Goal: Information Seeking & Learning: Compare options

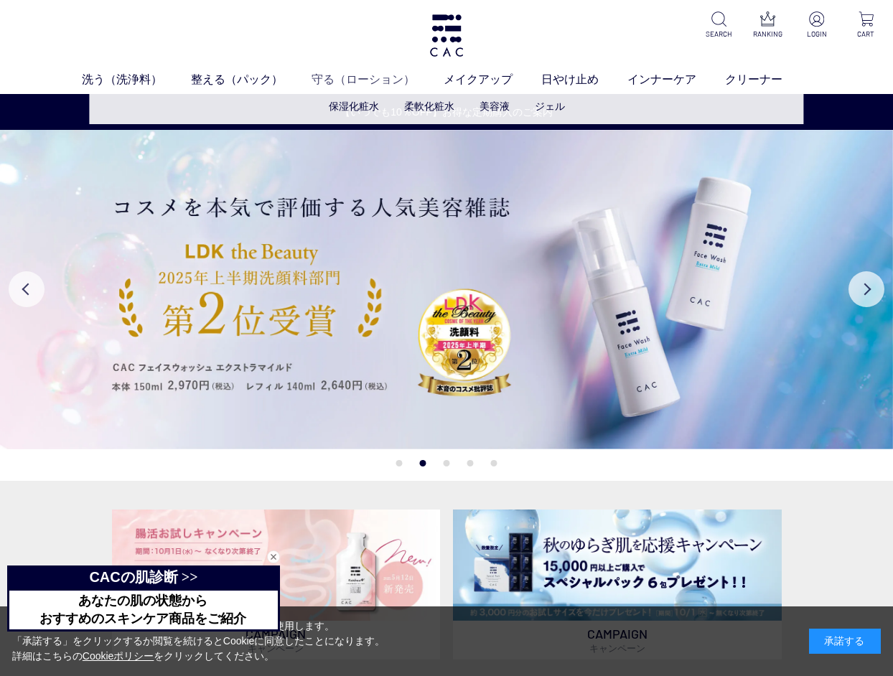
click at [352, 78] on link "守る（ローション）" at bounding box center [378, 79] width 132 height 17
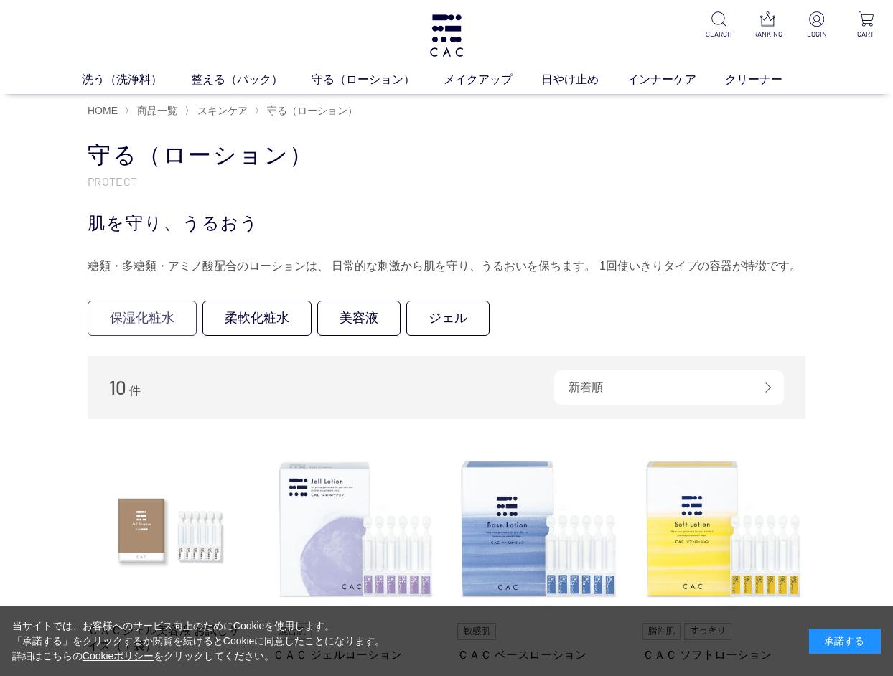
click at [142, 314] on link "保湿化粧水" at bounding box center [142, 318] width 109 height 35
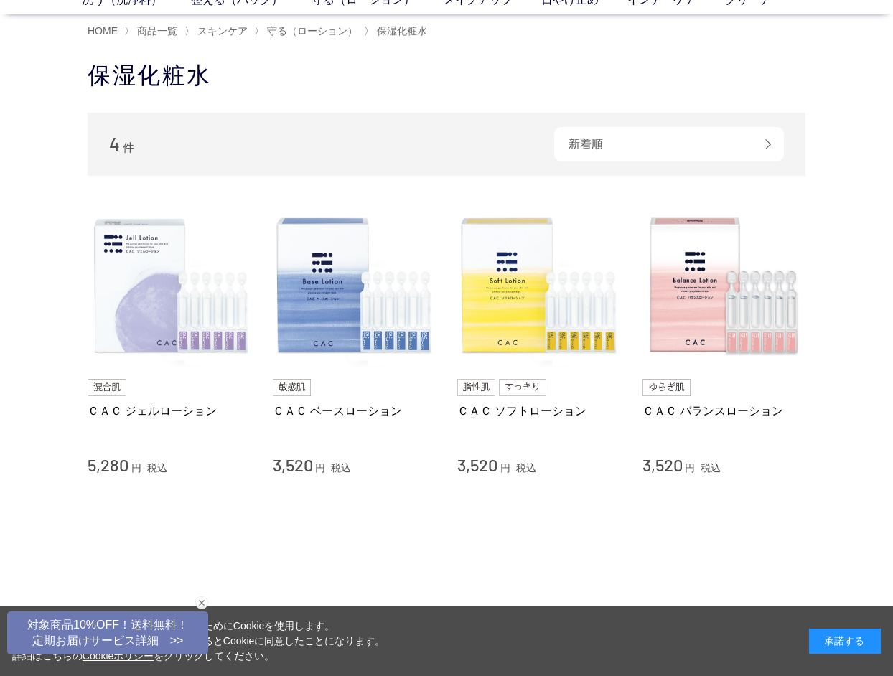
scroll to position [104, 0]
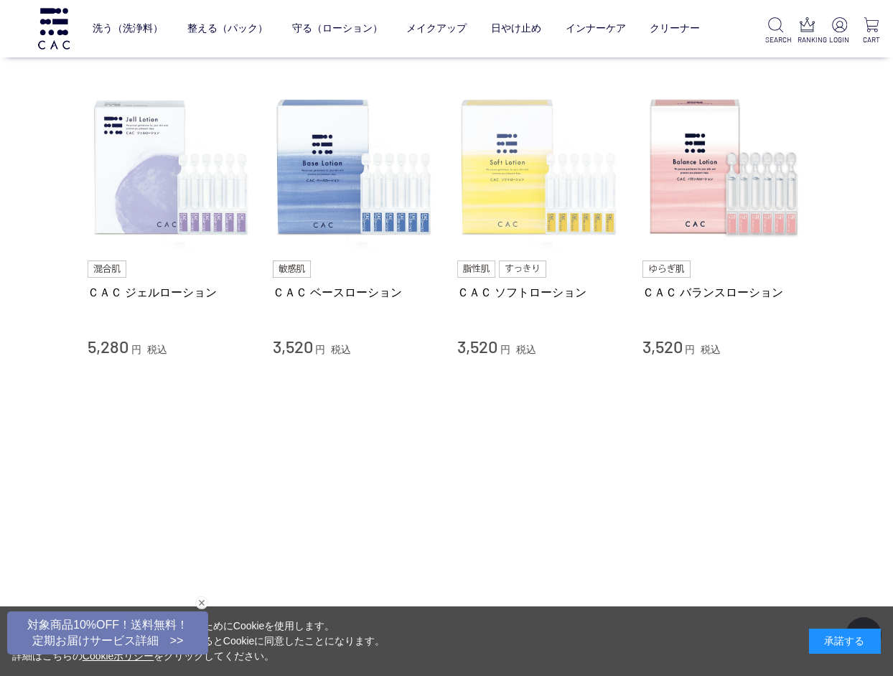
click at [512, 218] on img at bounding box center [539, 168] width 164 height 164
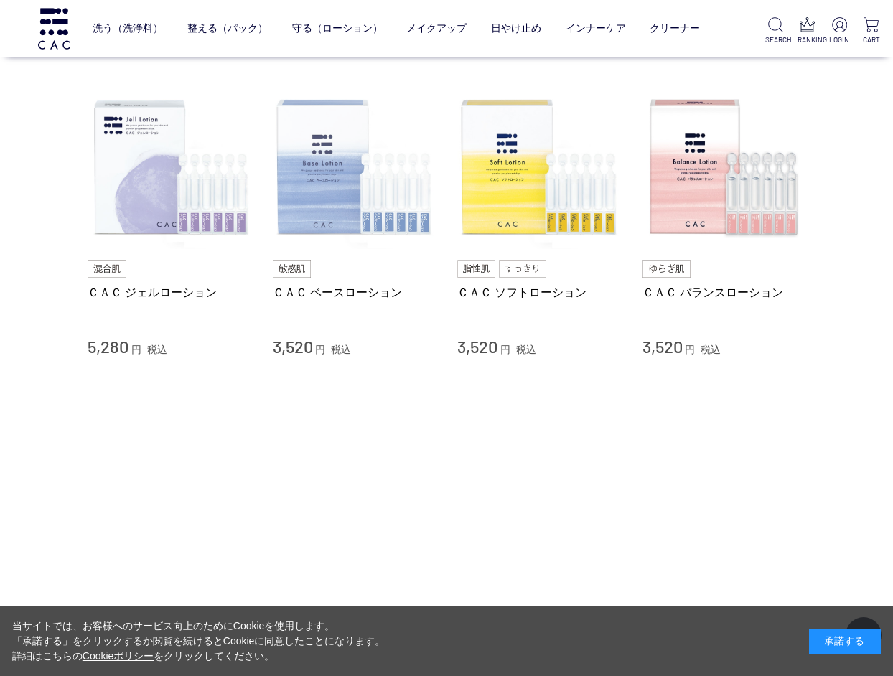
click at [348, 141] on img at bounding box center [355, 168] width 164 height 164
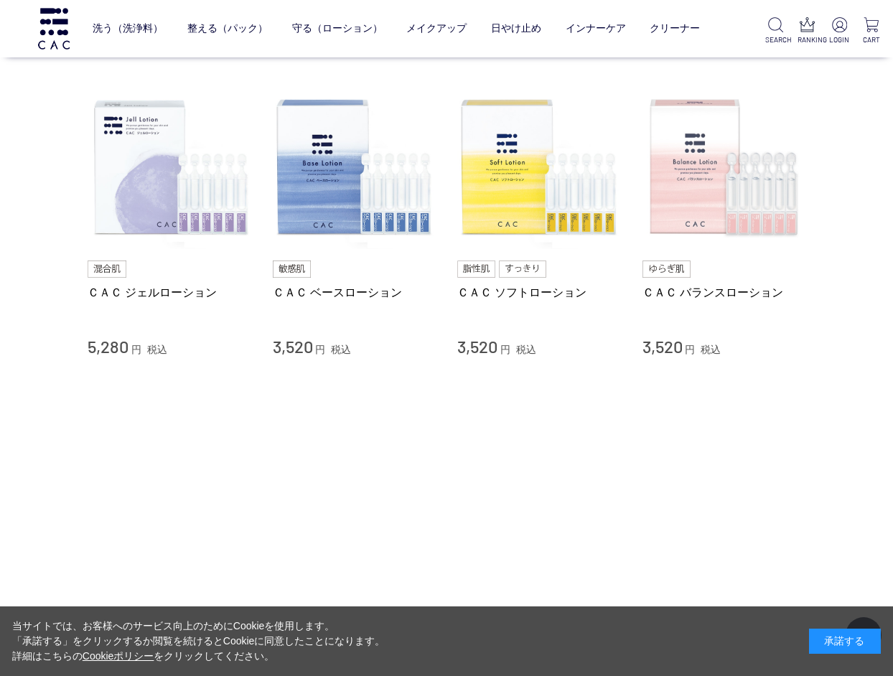
click at [701, 167] on img at bounding box center [724, 168] width 164 height 164
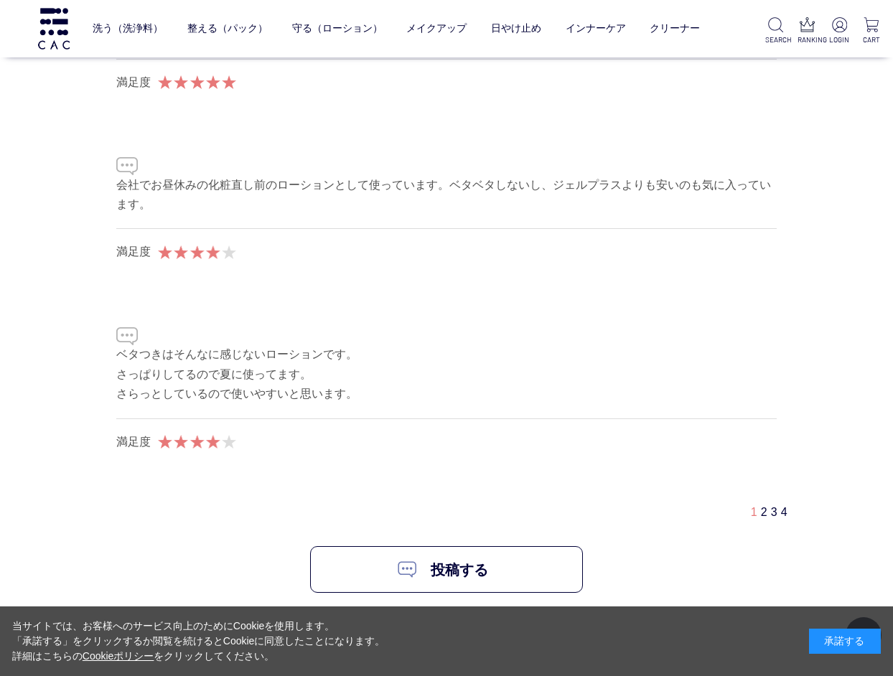
scroll to position [8606, 0]
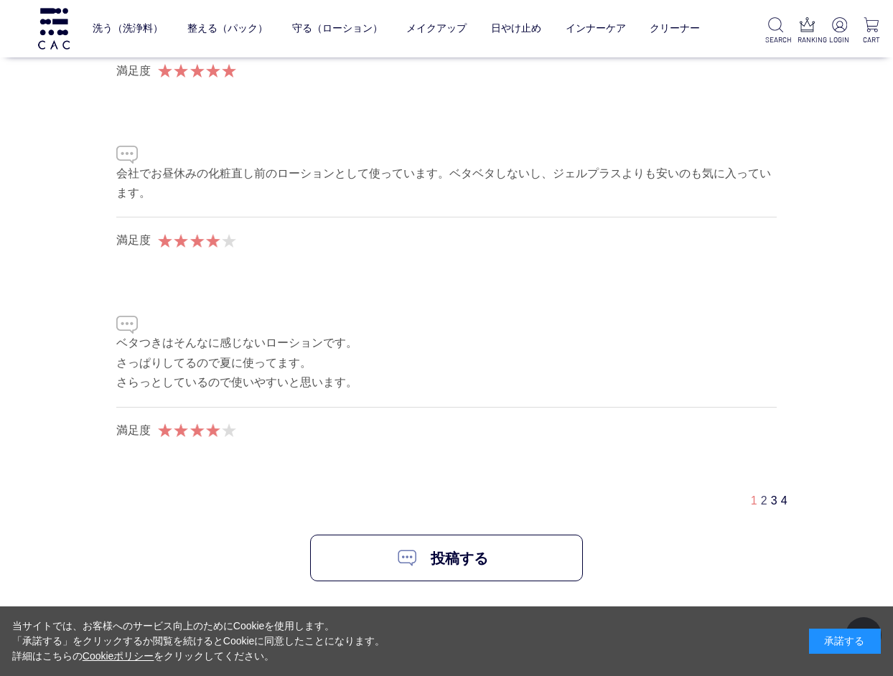
click at [761, 495] on link "2" at bounding box center [764, 501] width 6 height 12
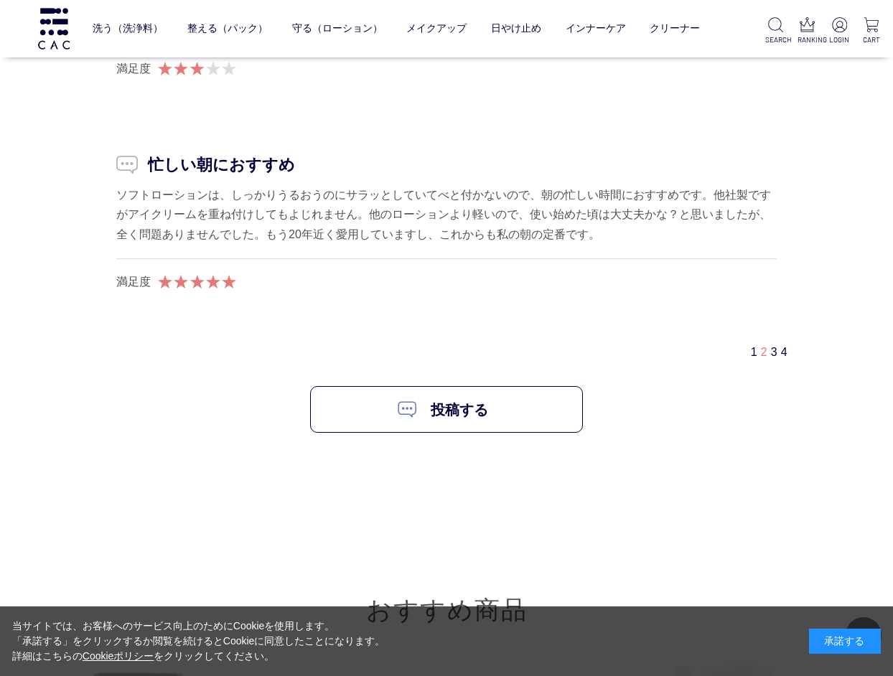
scroll to position [8775, 0]
click at [771, 345] on link "3" at bounding box center [774, 351] width 6 height 12
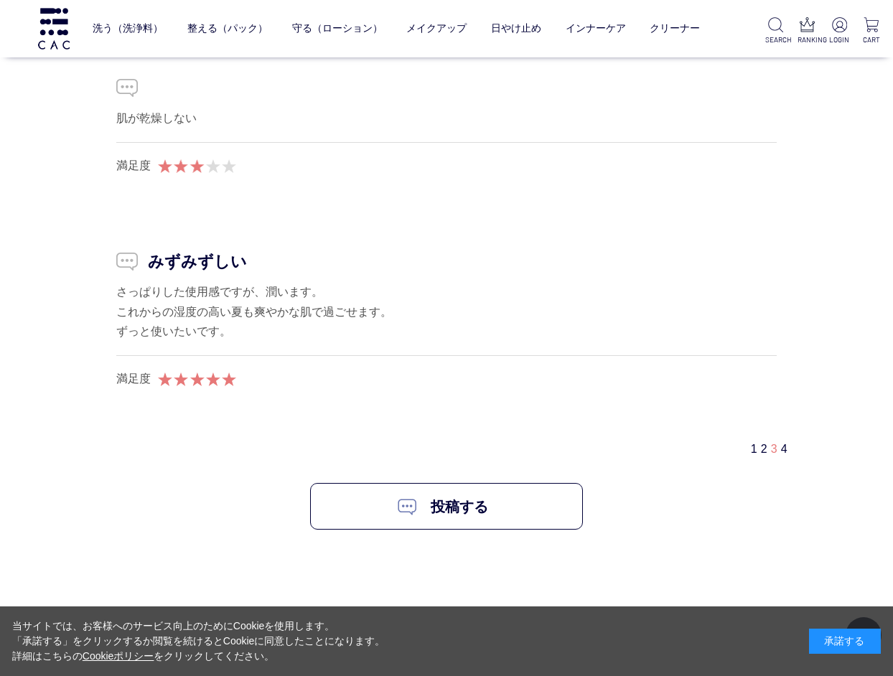
scroll to position [8603, 0]
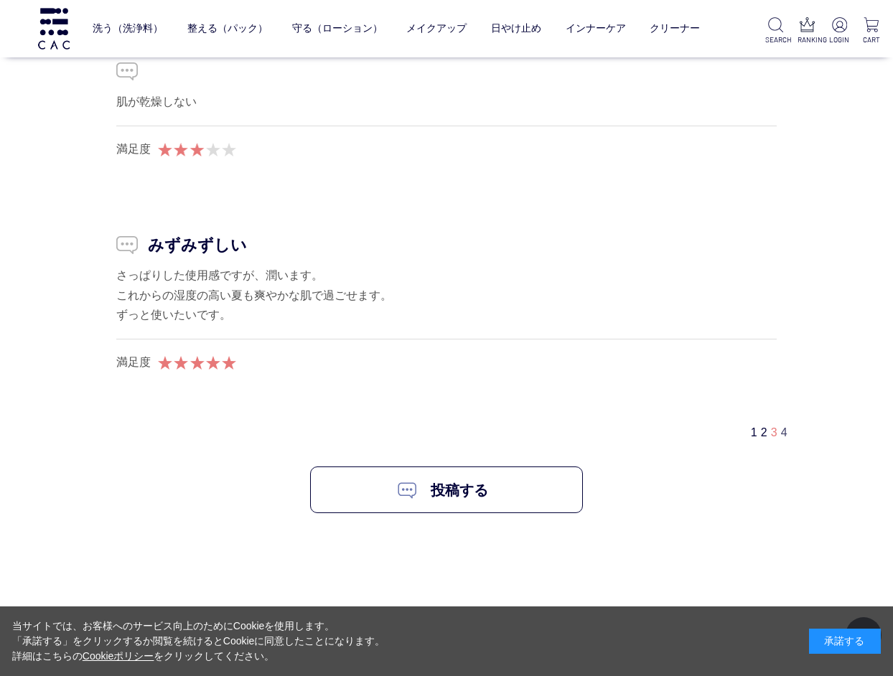
click at [787, 426] on link "4" at bounding box center [784, 432] width 6 height 12
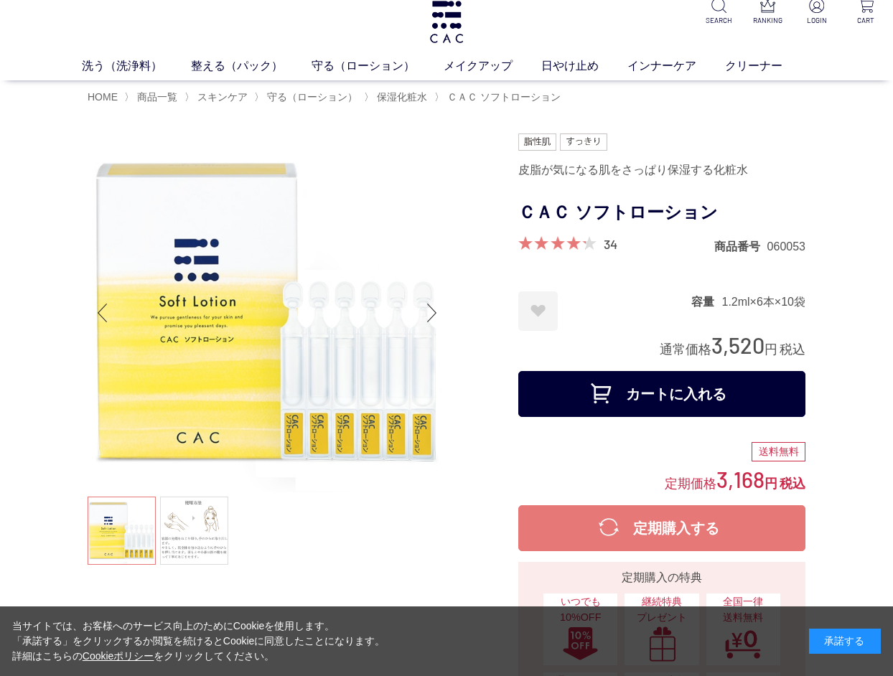
scroll to position [14, 0]
click at [181, 538] on link at bounding box center [194, 531] width 68 height 68
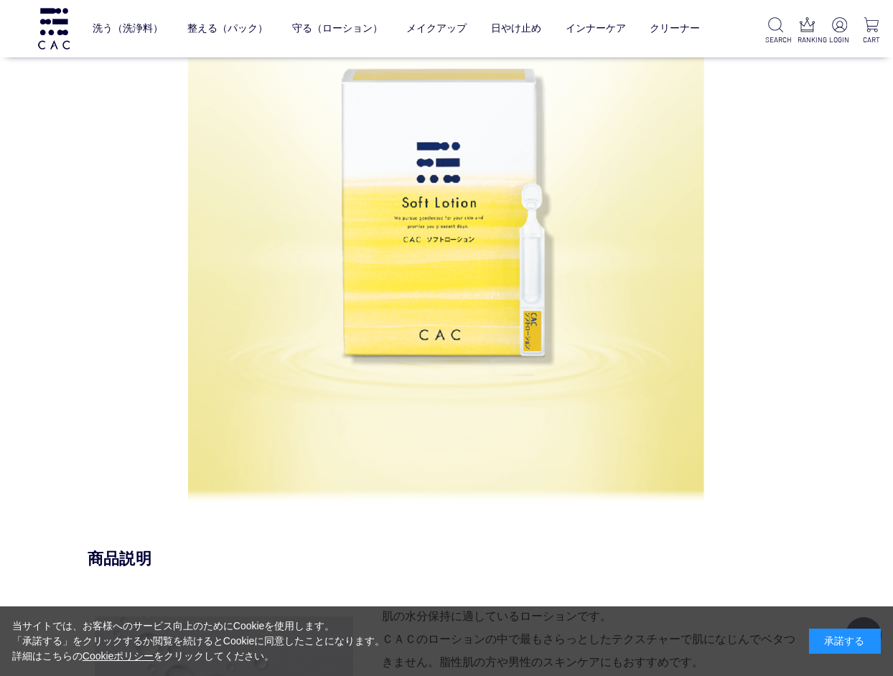
scroll to position [912, 0]
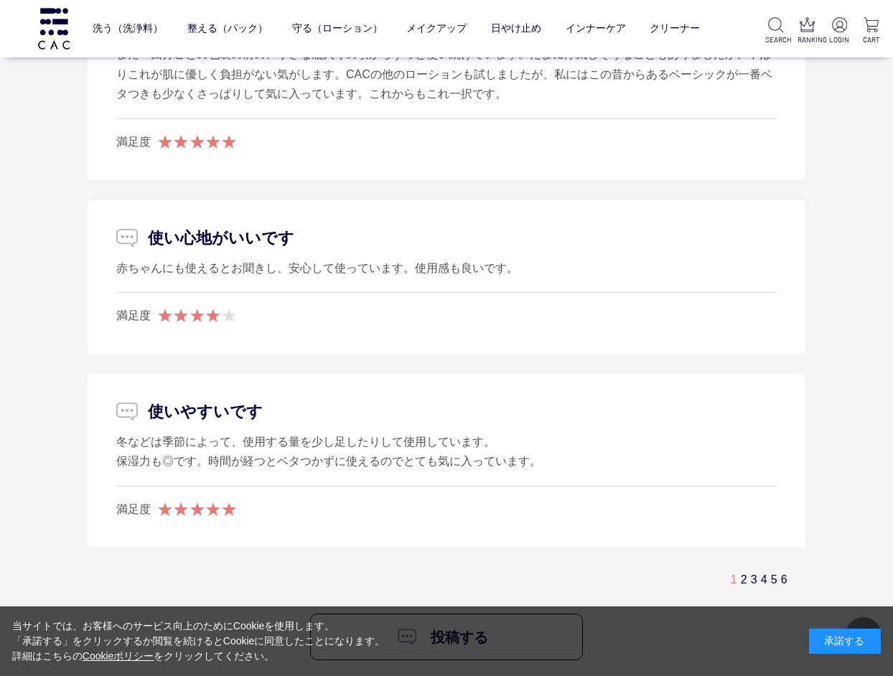
scroll to position [9267, 0]
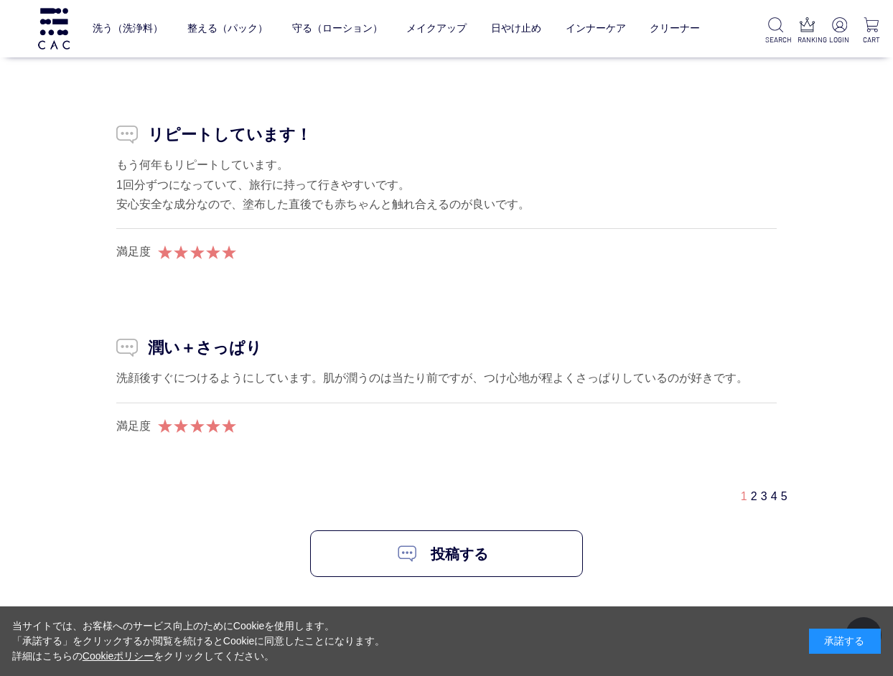
scroll to position [8940, 0]
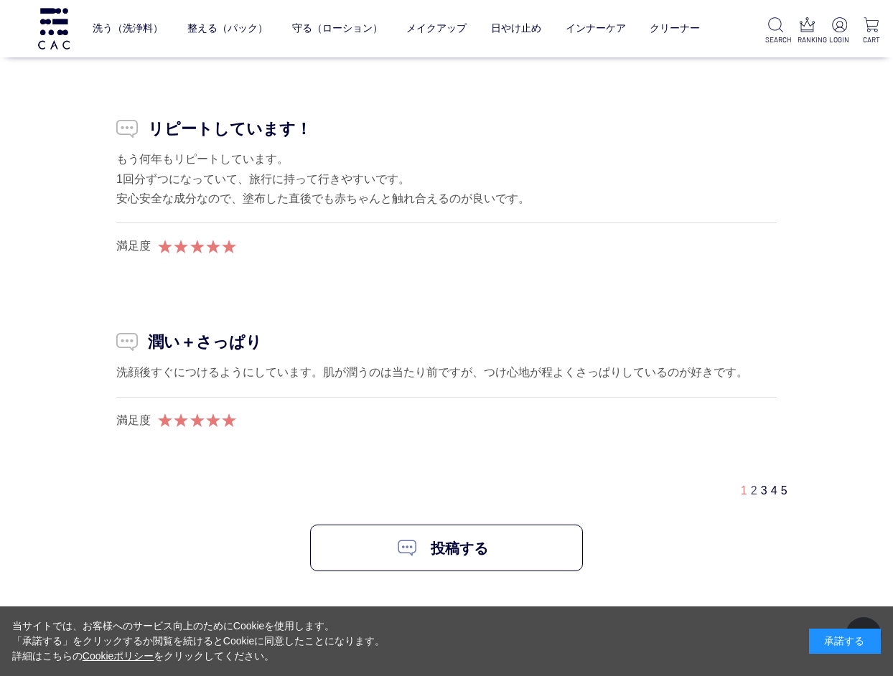
click at [751, 485] on link "2" at bounding box center [754, 491] width 6 height 12
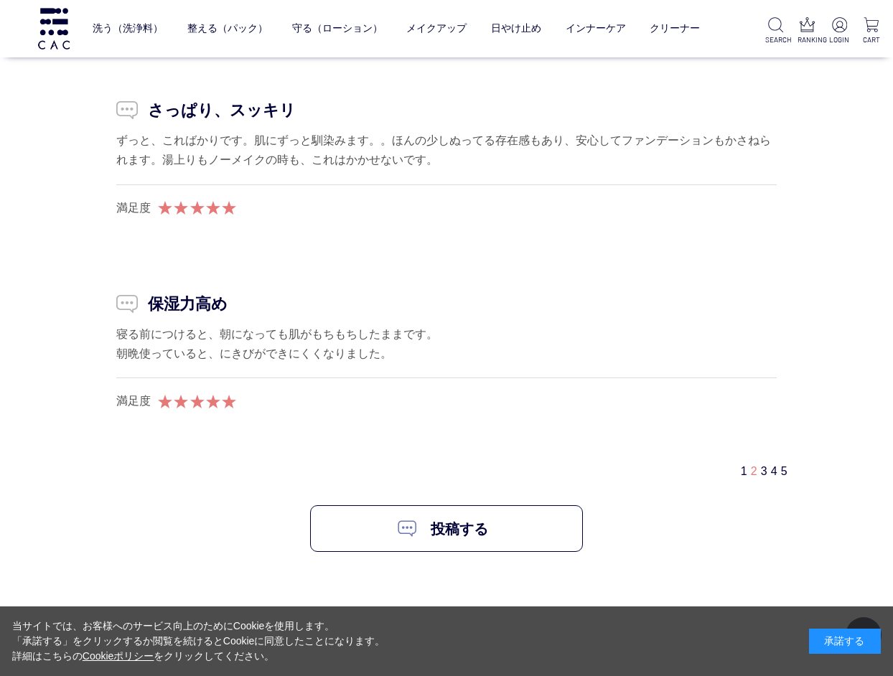
scroll to position [8665, 0]
click at [764, 463] on div "1 2 3 4 5" at bounding box center [771, 470] width 61 height 15
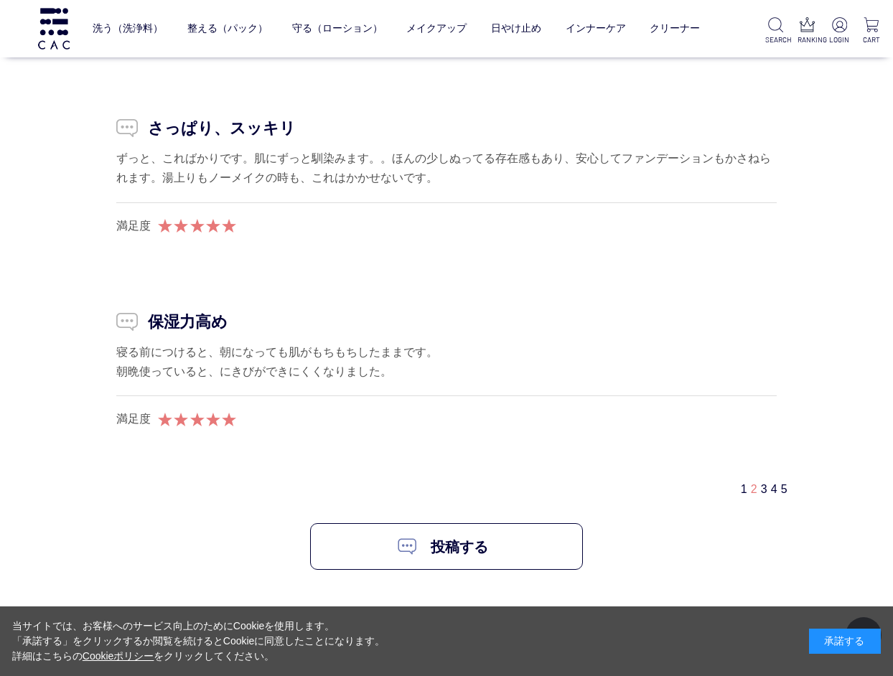
scroll to position [8729, 0]
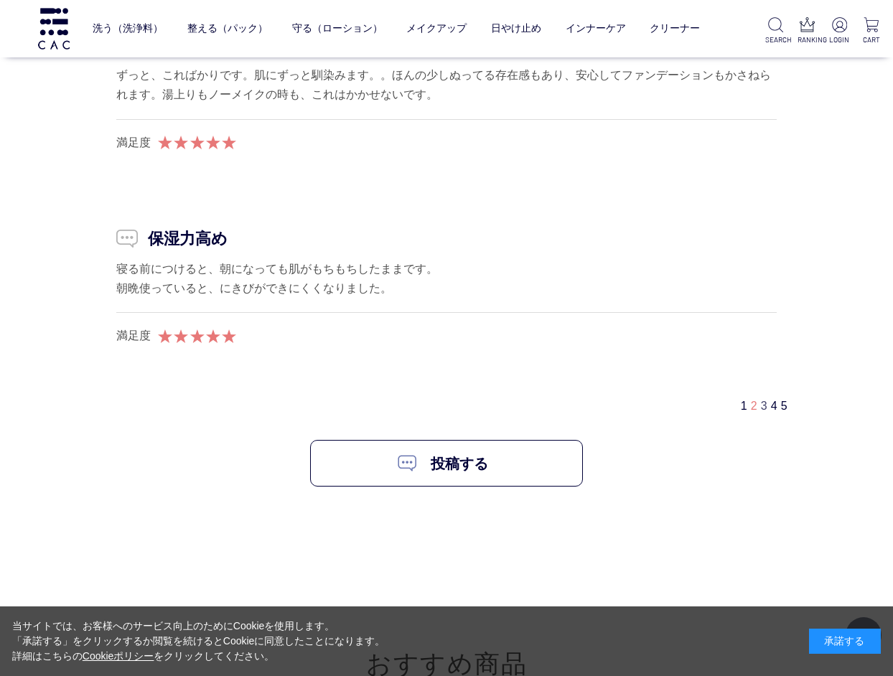
click at [761, 400] on link "3" at bounding box center [764, 406] width 6 height 12
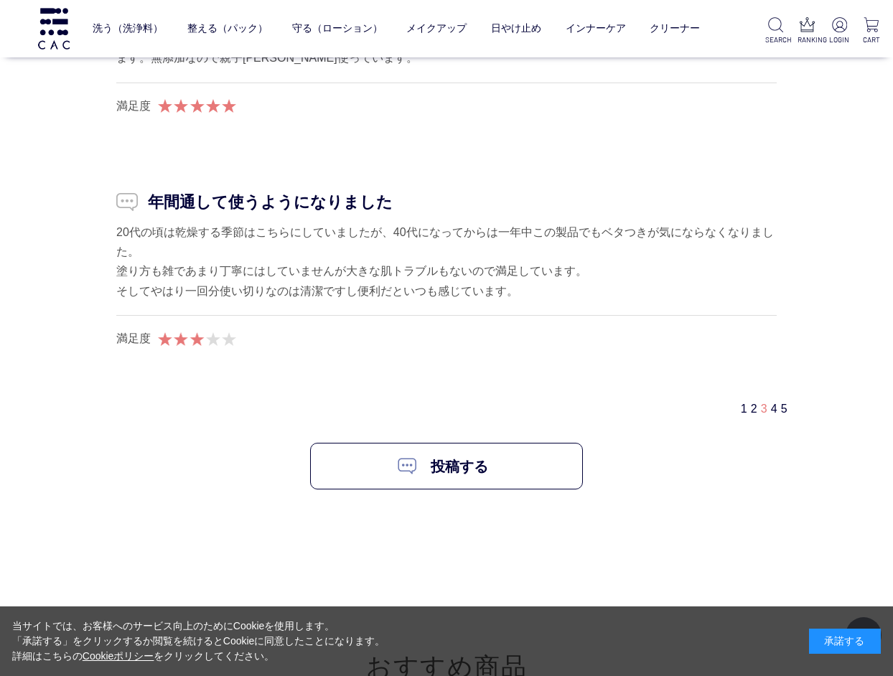
scroll to position [8826, 0]
click at [781, 402] on link "5" at bounding box center [784, 408] width 6 height 12
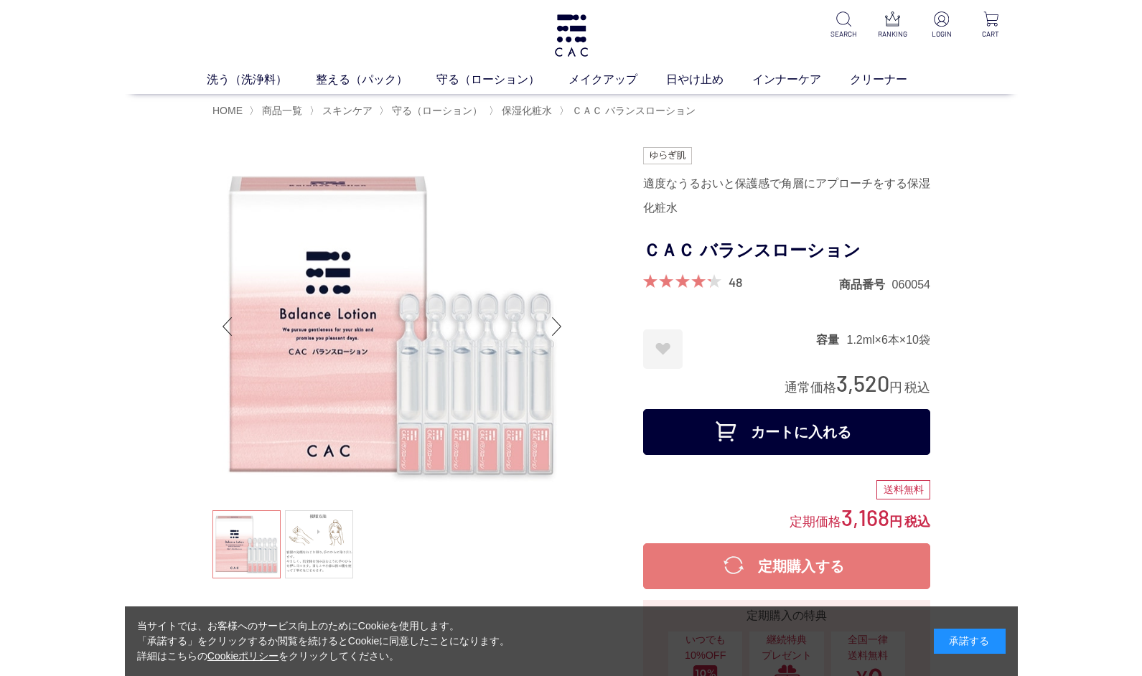
scroll to position [0, 0]
